Goal: Book appointment/travel/reservation

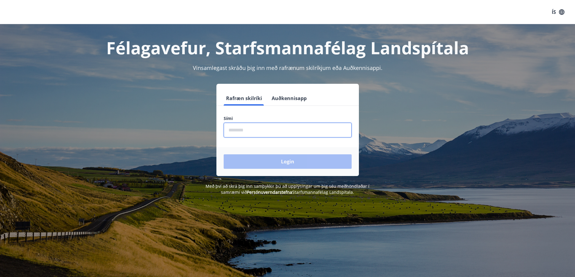
click at [250, 129] on input "phone" at bounding box center [288, 130] width 128 height 15
type input "********"
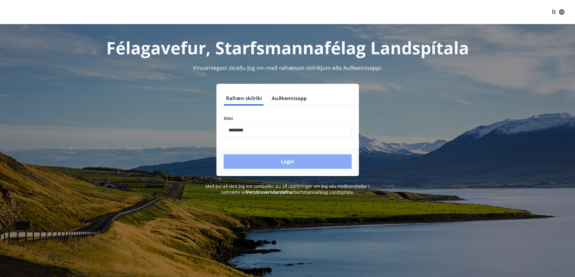
click at [285, 159] on button "Login" at bounding box center [288, 161] width 128 height 14
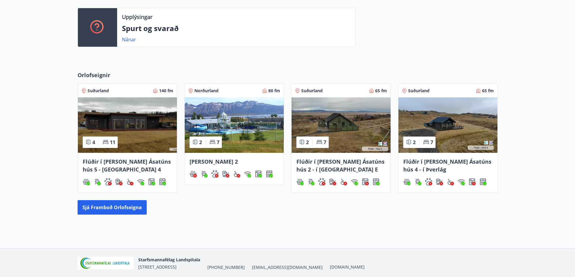
scroll to position [169, 0]
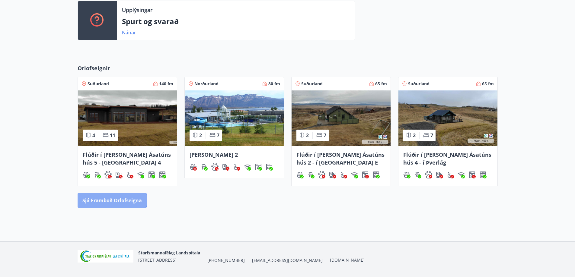
click at [106, 200] on button "Sjá framboð orlofseigna" at bounding box center [112, 200] width 69 height 14
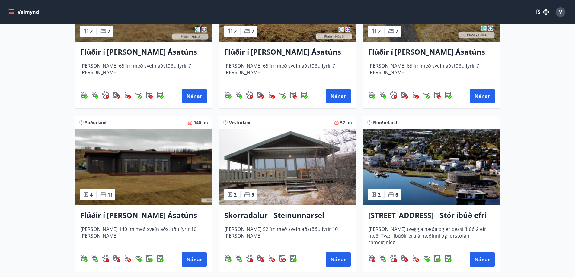
scroll to position [374, 0]
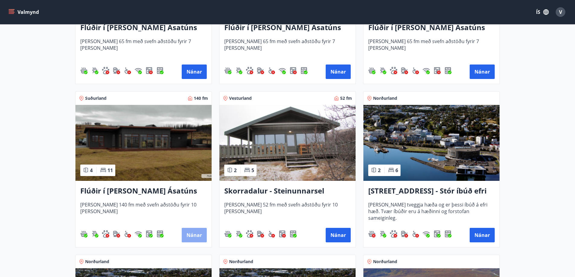
click at [190, 235] on button "Nánar" at bounding box center [194, 235] width 25 height 14
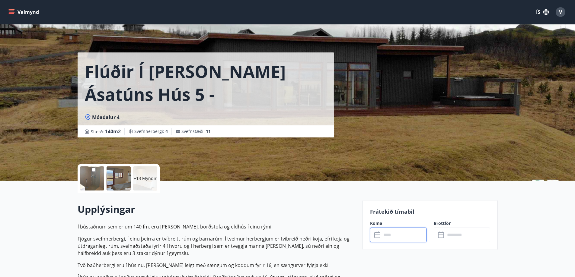
click at [389, 238] on input "text" at bounding box center [403, 235] width 45 height 15
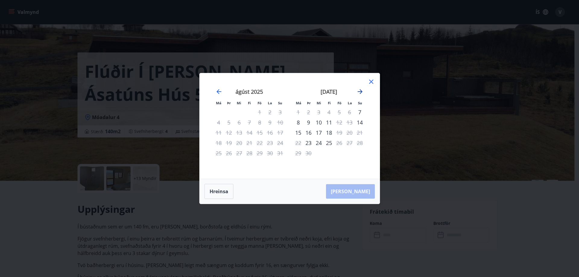
click at [359, 92] on icon "Move forward to switch to the next month." at bounding box center [360, 91] width 7 height 7
click at [374, 81] on icon at bounding box center [371, 81] width 7 height 7
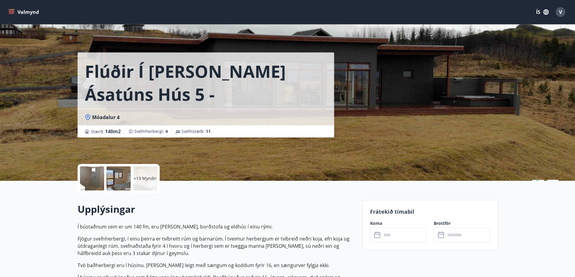
click at [25, 144] on div "Flúðir í landi Ásatúns hús 5 - Móadalur 4 Móadalur 4 Stærð : 140 m2 Svefnherber…" at bounding box center [287, 90] width 575 height 181
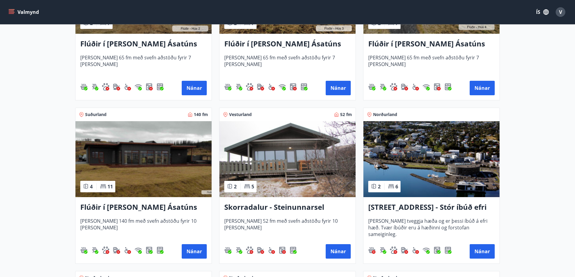
scroll to position [374, 0]
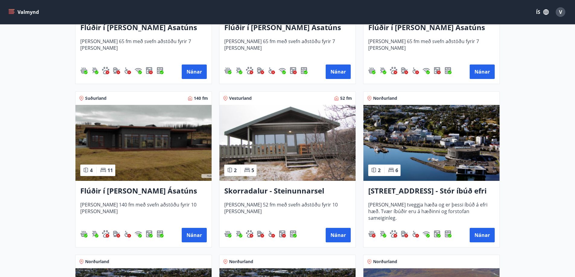
click at [438, 190] on h3 "Hrafnagilsstræti 23 - Stór íbúð efri hæð íbúð 1" at bounding box center [431, 191] width 126 height 11
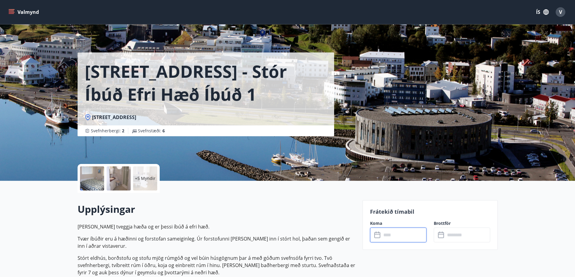
click at [392, 236] on input "text" at bounding box center [403, 235] width 45 height 15
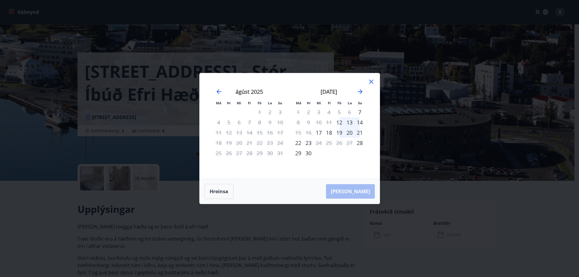
click at [372, 80] on icon at bounding box center [371, 81] width 7 height 7
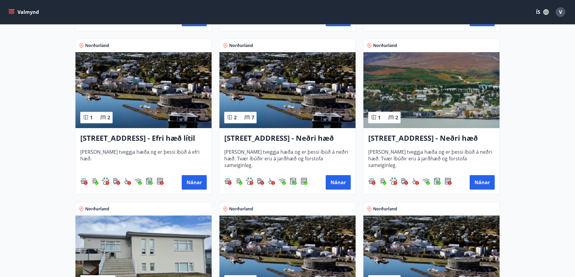
scroll to position [591, 0]
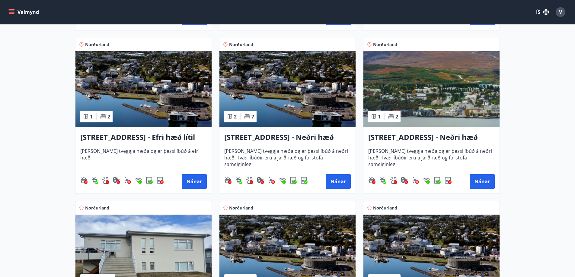
click at [180, 139] on h3 "Hrafnagilsstræti 23 - Efri hæð lítil íbúð 2" at bounding box center [143, 137] width 126 height 11
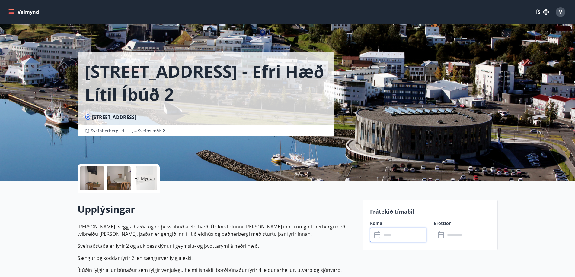
click at [391, 238] on input "text" at bounding box center [403, 235] width 45 height 15
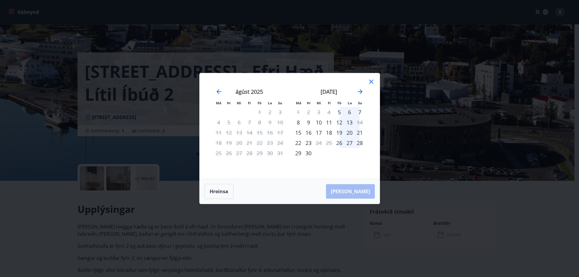
click at [370, 79] on icon at bounding box center [371, 81] width 7 height 7
